Goal: Navigation & Orientation: Understand site structure

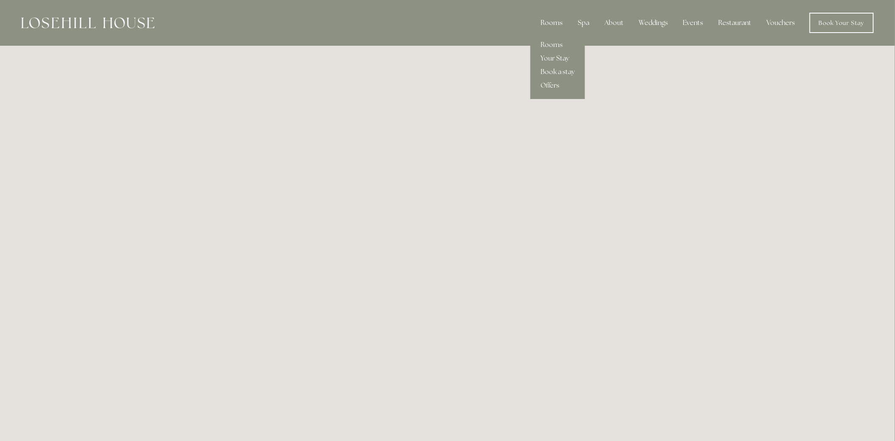
click at [560, 20] on div "Rooms" at bounding box center [552, 22] width 36 height 17
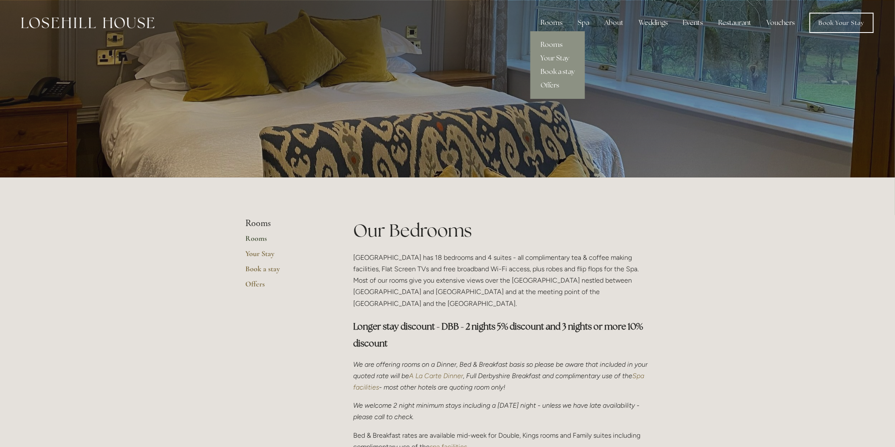
click at [559, 72] on link "Book a stay" at bounding box center [557, 72] width 55 height 14
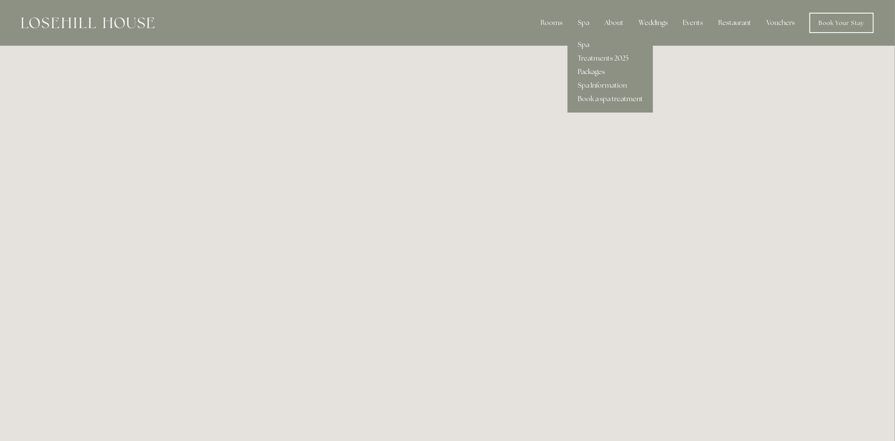
click at [583, 73] on link "Packages" at bounding box center [610, 72] width 85 height 14
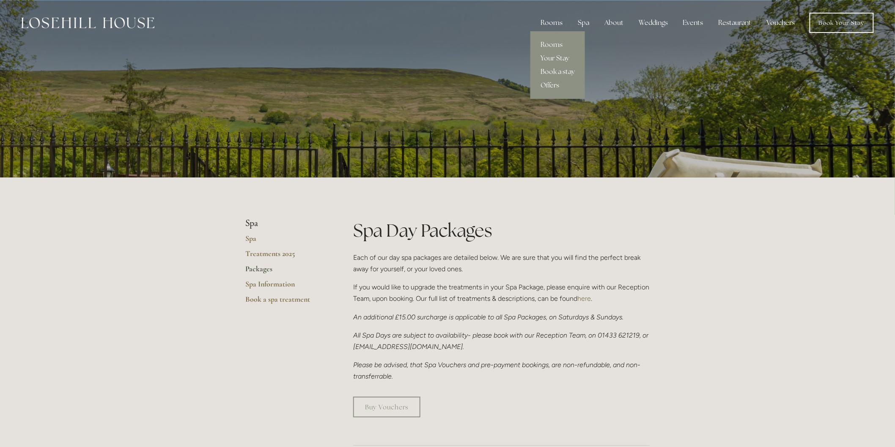
click at [550, 28] on div "Rooms" at bounding box center [552, 22] width 36 height 17
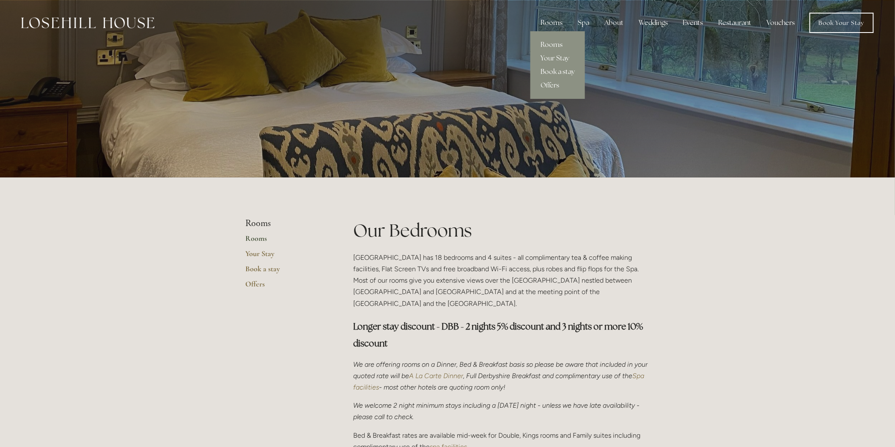
click at [552, 73] on link "Book a stay" at bounding box center [557, 72] width 55 height 14
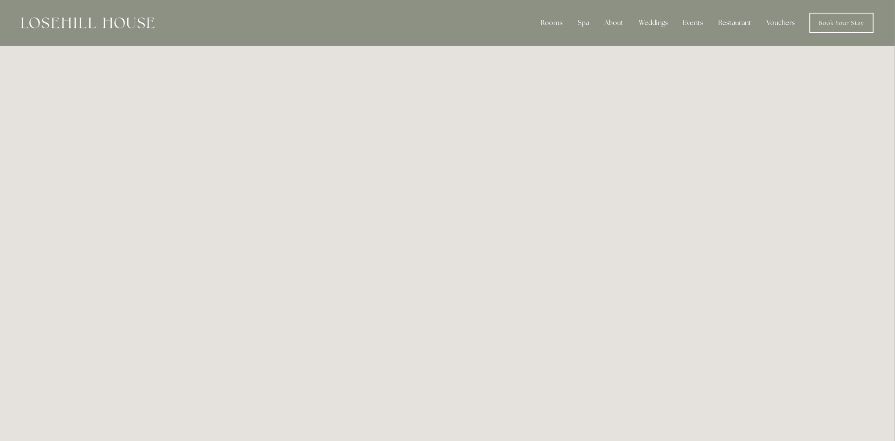
click at [783, 24] on link "Vouchers" at bounding box center [781, 22] width 42 height 17
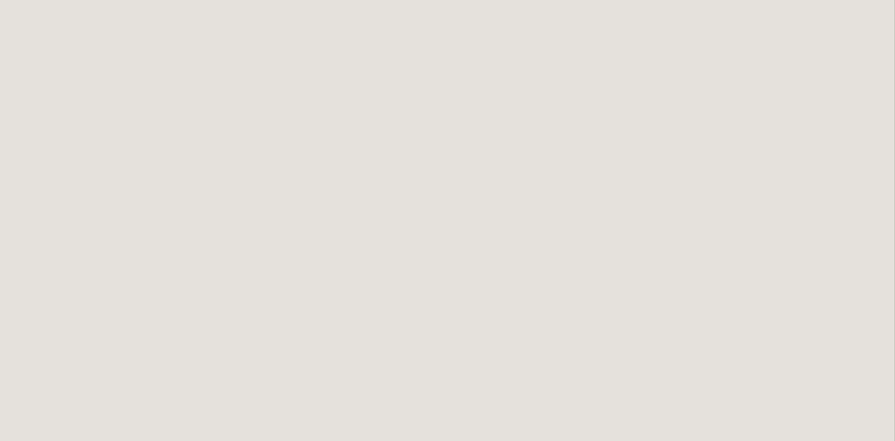
scroll to position [319, 0]
